Goal: Transaction & Acquisition: Obtain resource

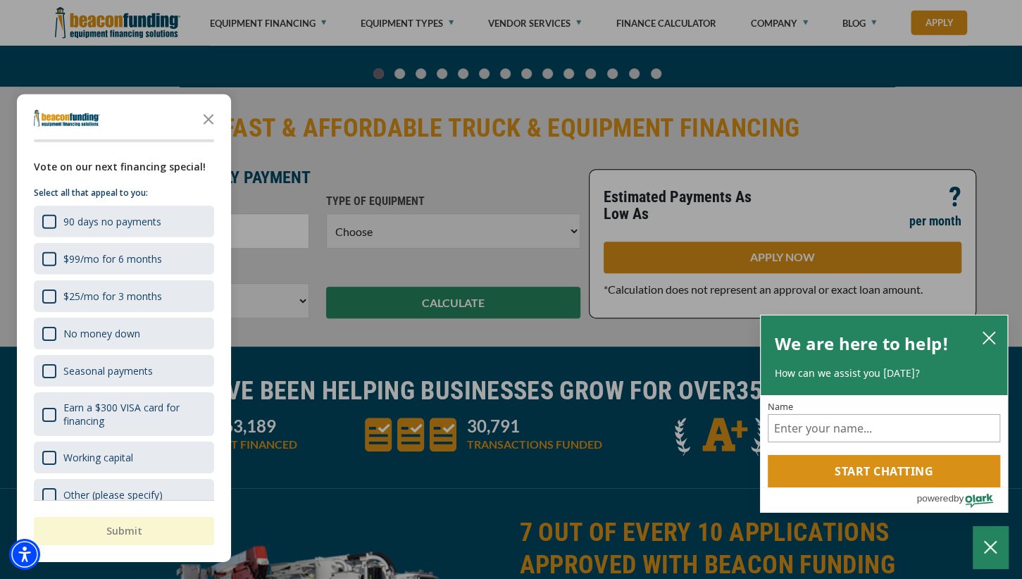
scroll to position [296, 0]
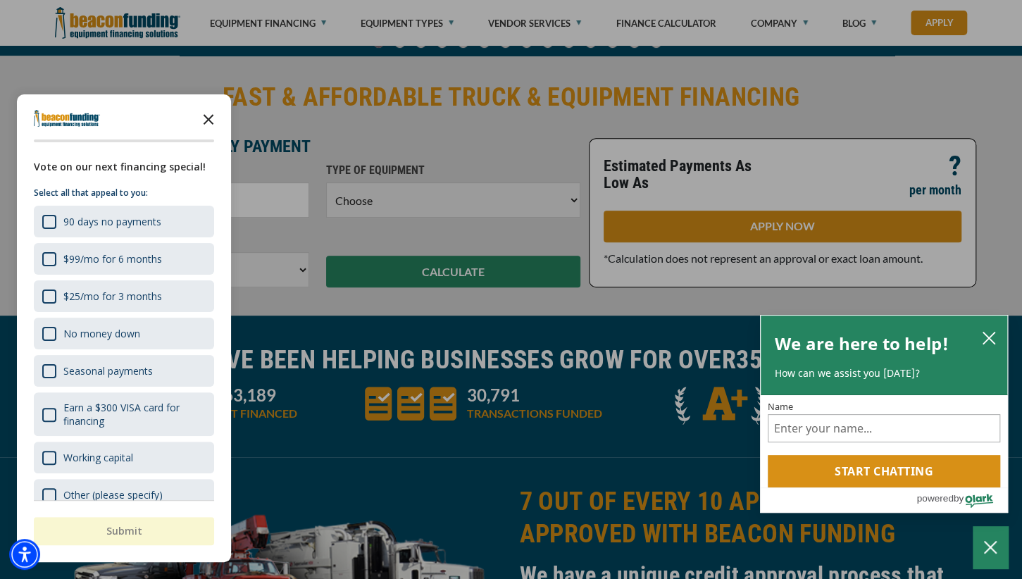
click at [208, 115] on icon "Close the survey" at bounding box center [208, 118] width 28 height 28
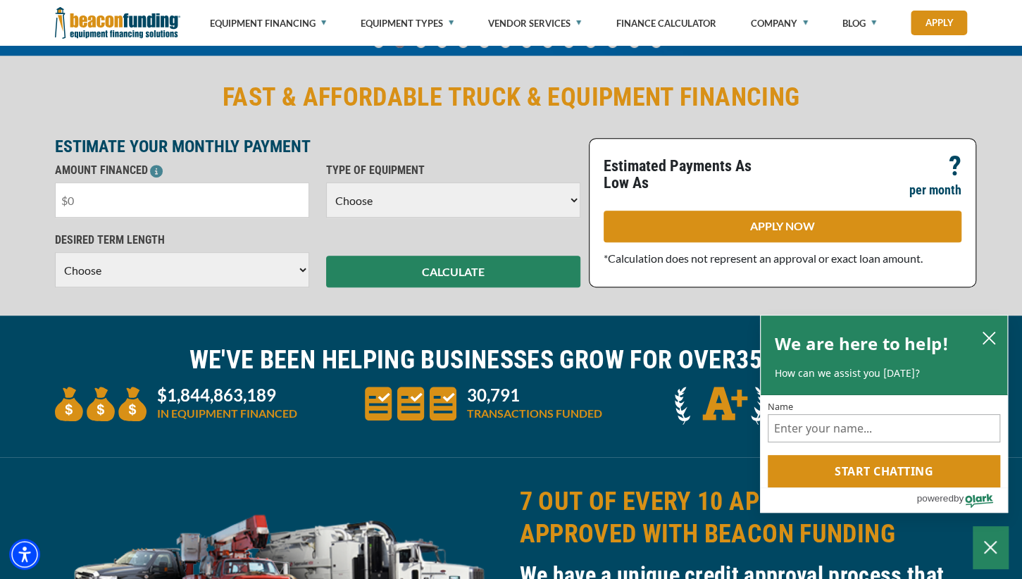
click at [198, 212] on input "text" at bounding box center [182, 199] width 254 height 35
drag, startPoint x: 195, startPoint y: 210, endPoint x: 40, endPoint y: 218, distance: 155.1
click at [55, 218] on input "text" at bounding box center [182, 199] width 254 height 35
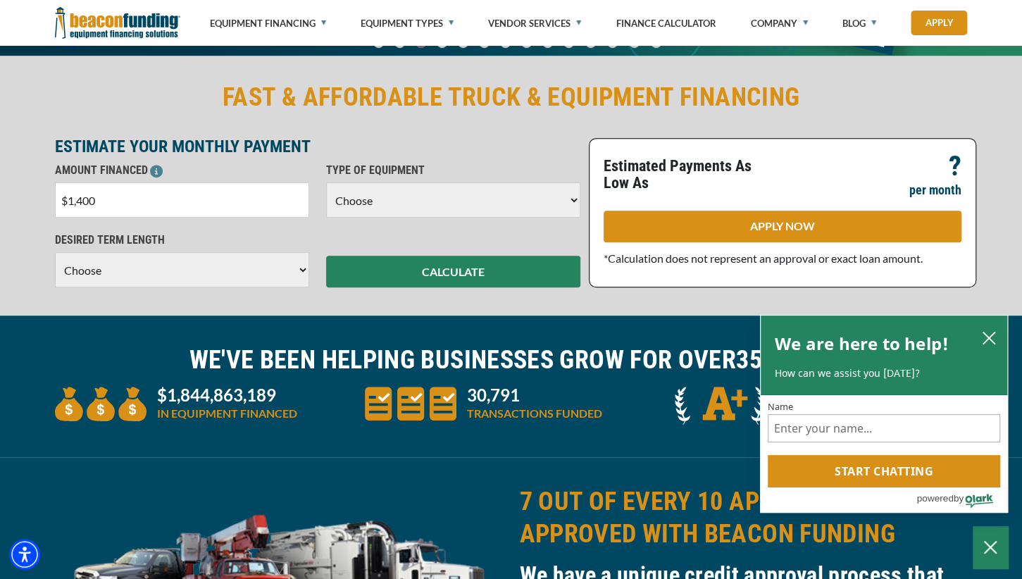
type input "$14,000"
click at [326, 182] on select "Choose Backhoe Boom/Bucket Truck Chipper Commercial Mower Crane DTG/DTF Printin…" at bounding box center [453, 199] width 254 height 35
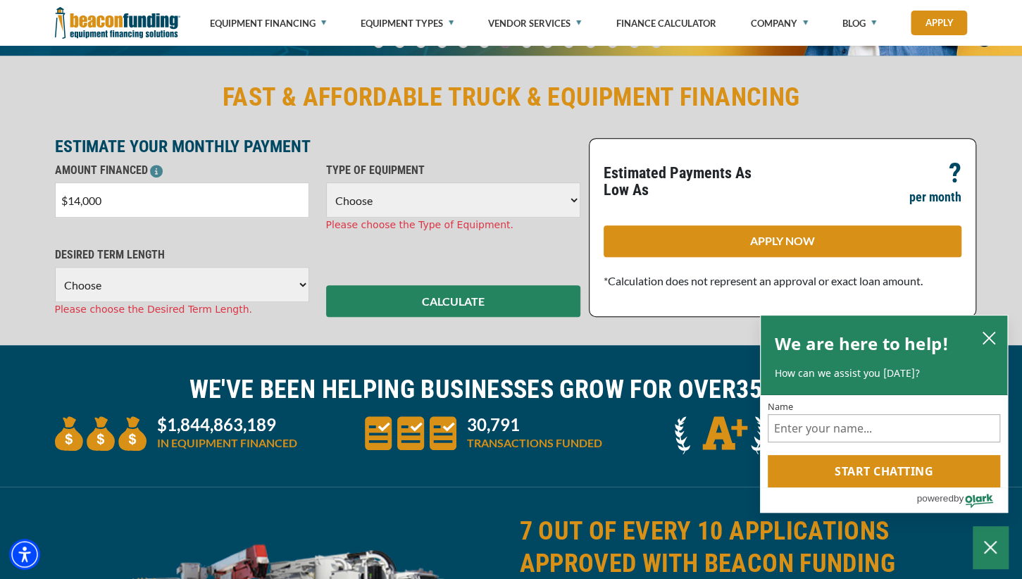
select select "10"
click option "DTG/DTF Printing" at bounding box center [0, 0] width 0 height 0
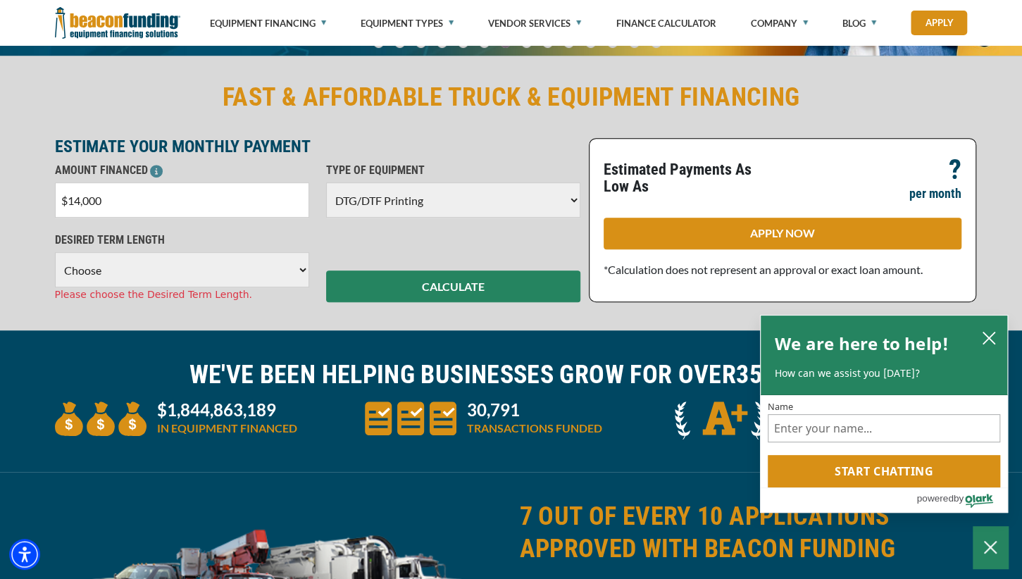
click at [55, 252] on select "Choose 36 Months 48 Months 60 Months" at bounding box center [182, 269] width 254 height 35
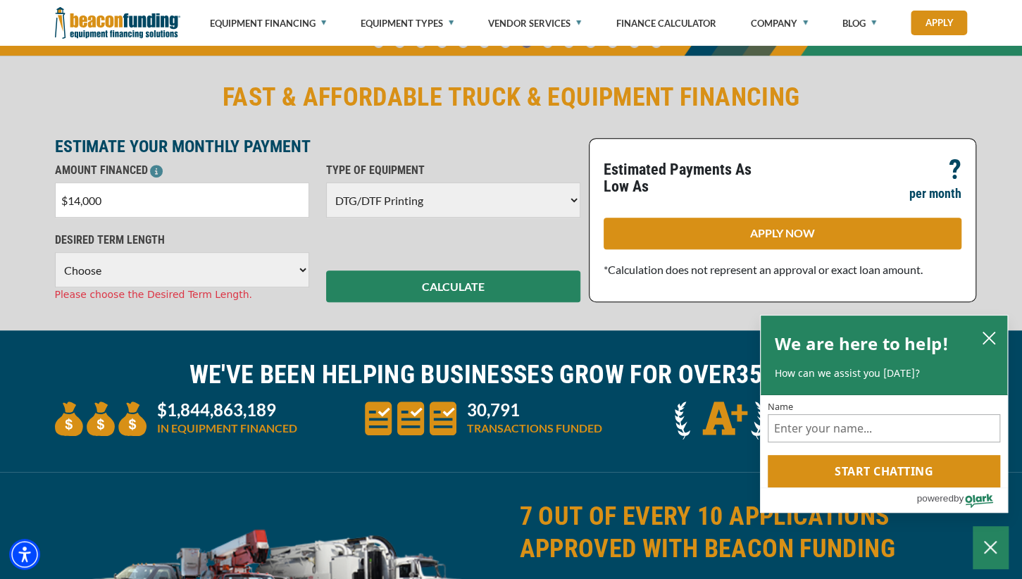
select select "48"
click option "48 Months" at bounding box center [0, 0] width 0 height 0
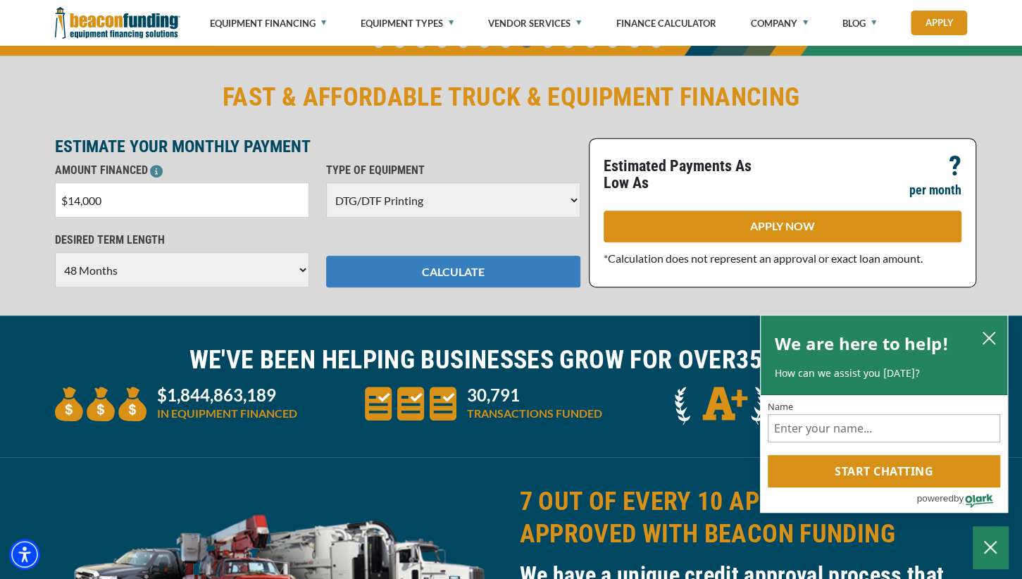
click at [458, 273] on button "CALCULATE" at bounding box center [453, 272] width 254 height 32
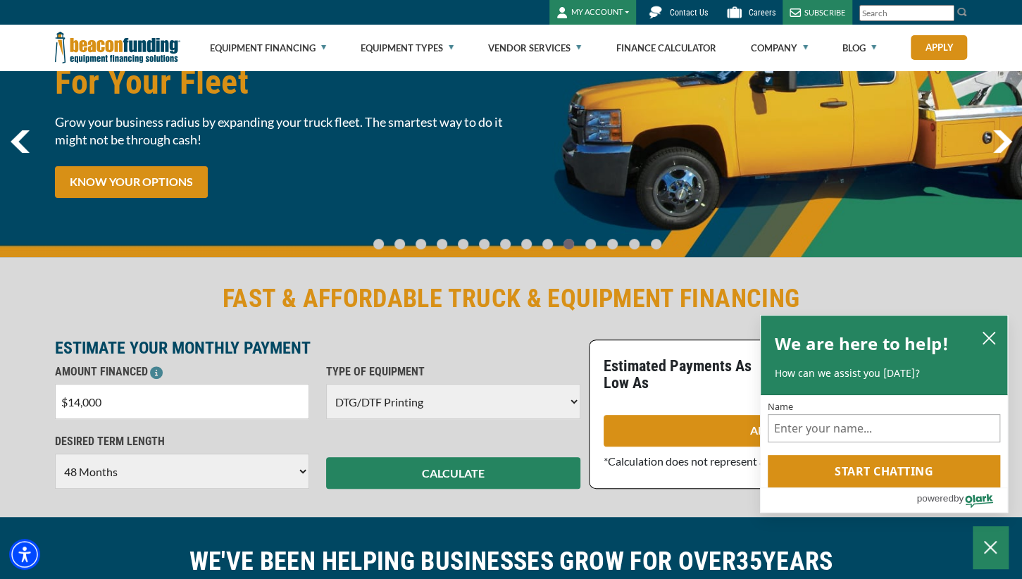
scroll to position [222, 0]
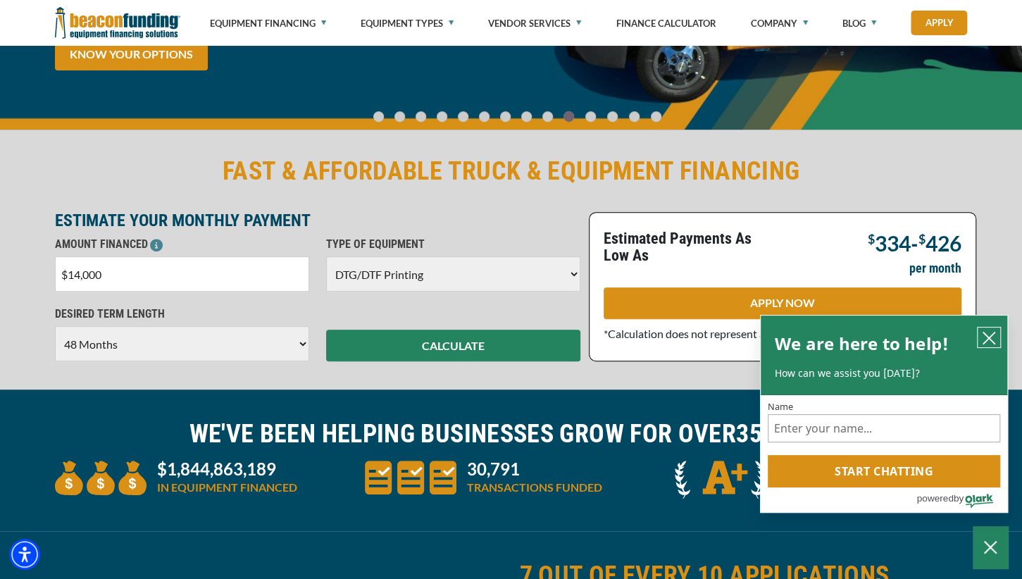
click at [989, 334] on icon "close chatbox" at bounding box center [989, 338] width 14 height 14
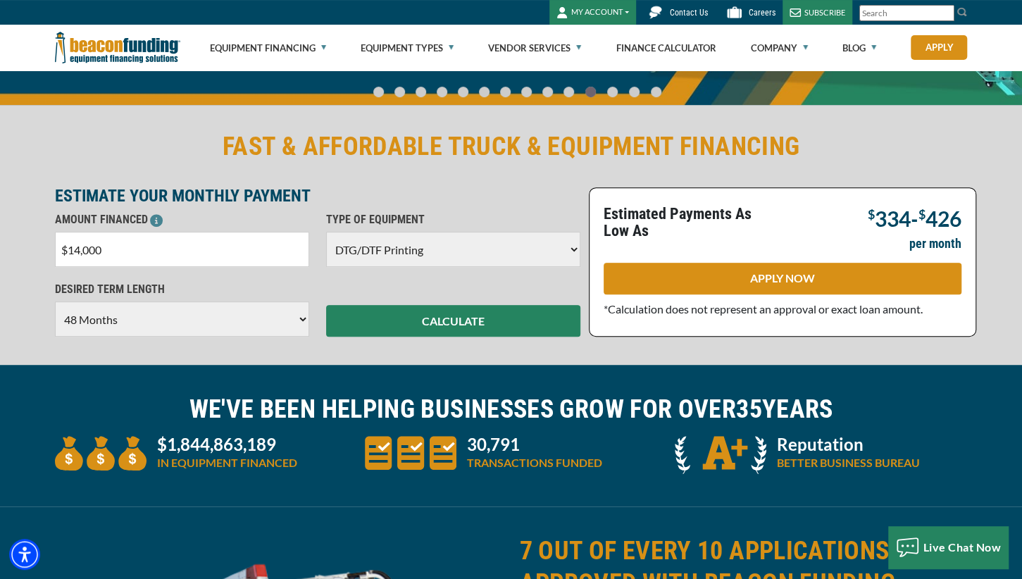
scroll to position [0, 0]
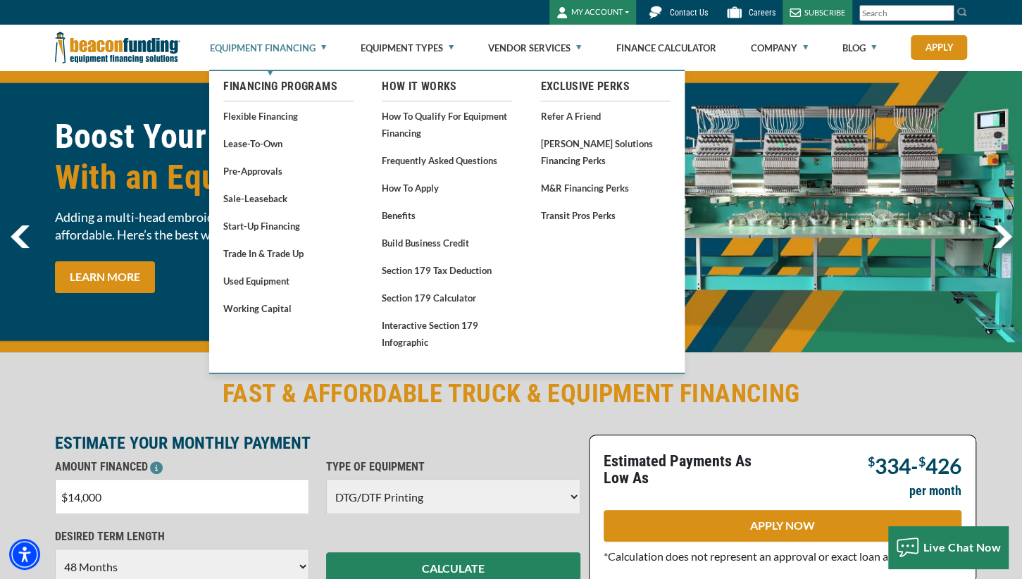
click at [322, 49] on link "Equipment Financing" at bounding box center [268, 47] width 116 height 45
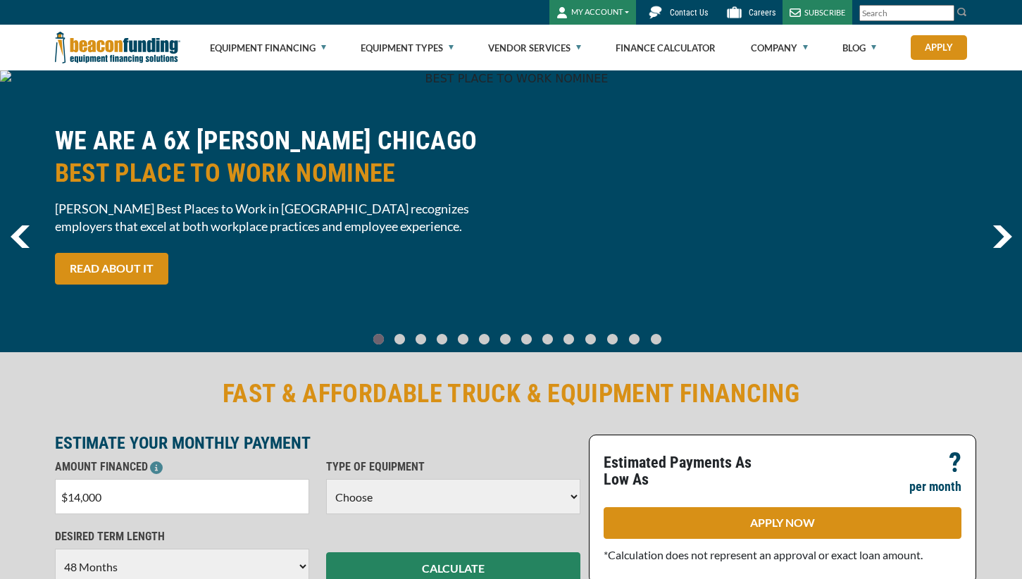
select select "48"
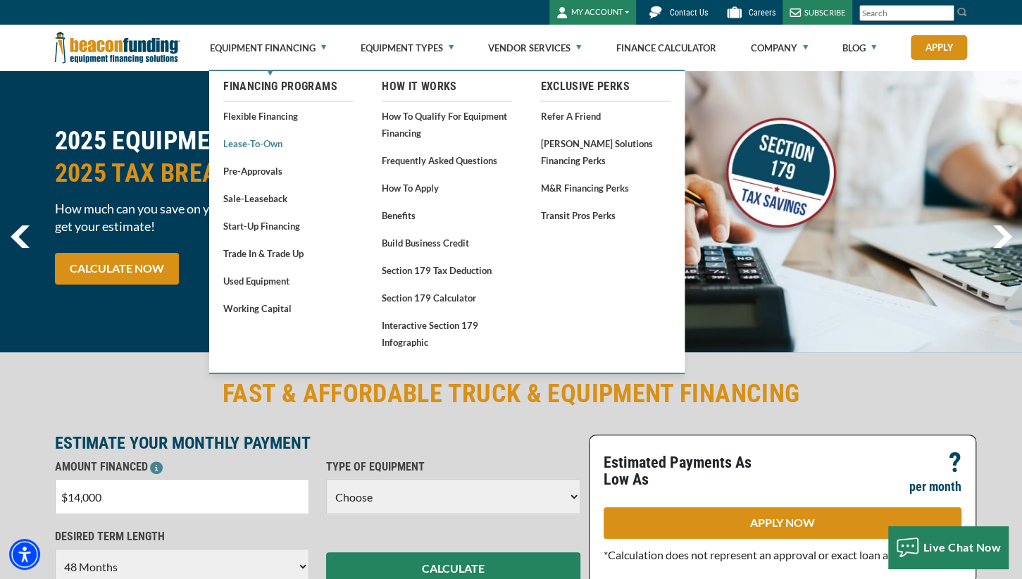
click at [271, 144] on link "Lease-To-Own" at bounding box center [288, 143] width 130 height 18
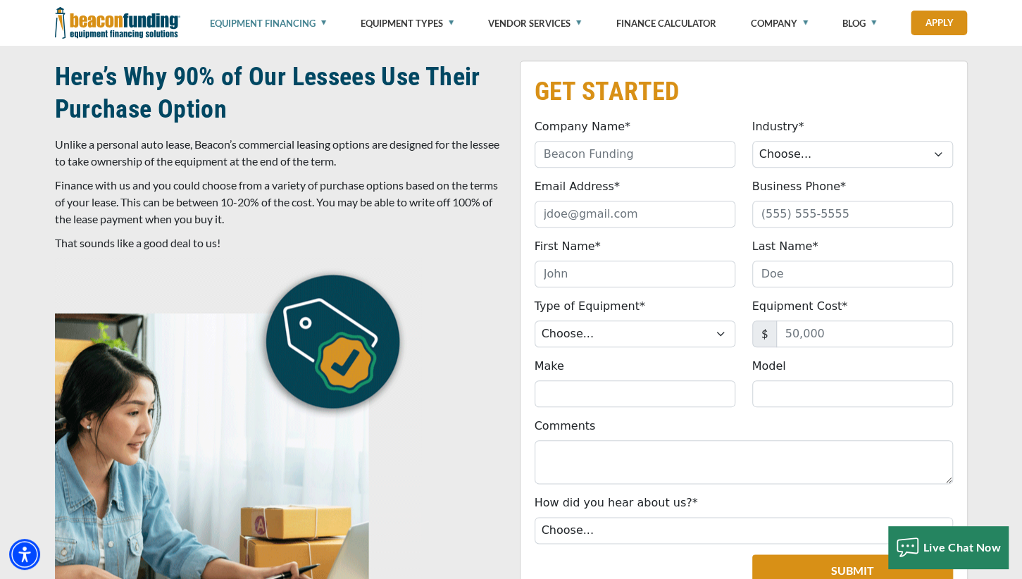
scroll to position [594, 0]
